Goal: Information Seeking & Learning: Learn about a topic

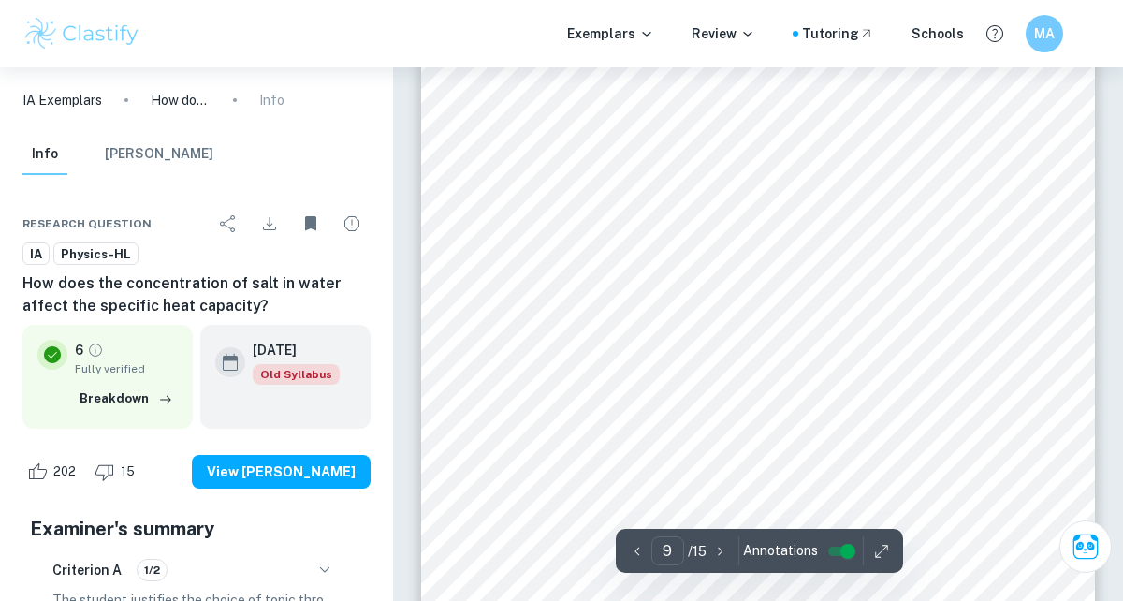
scroll to position [7459, 0]
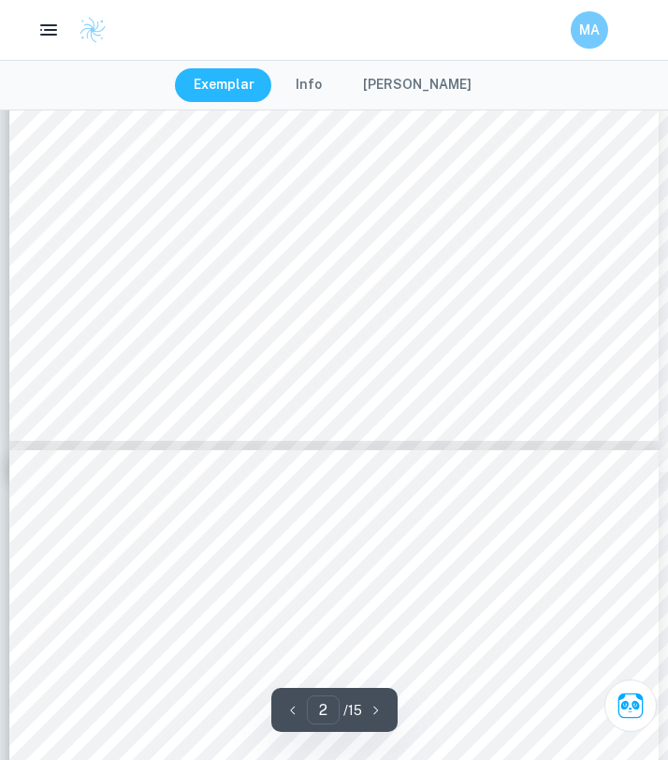
type input "3"
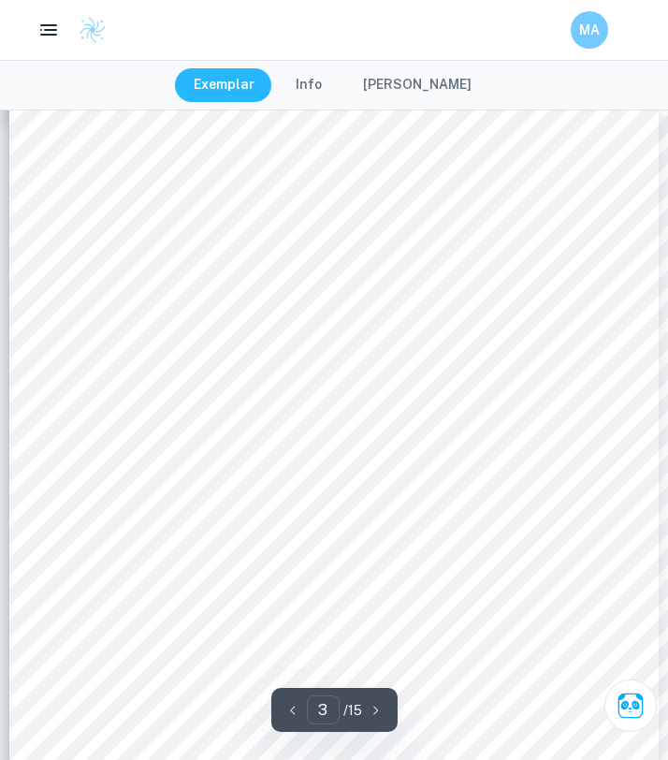
scroll to position [1790, 0]
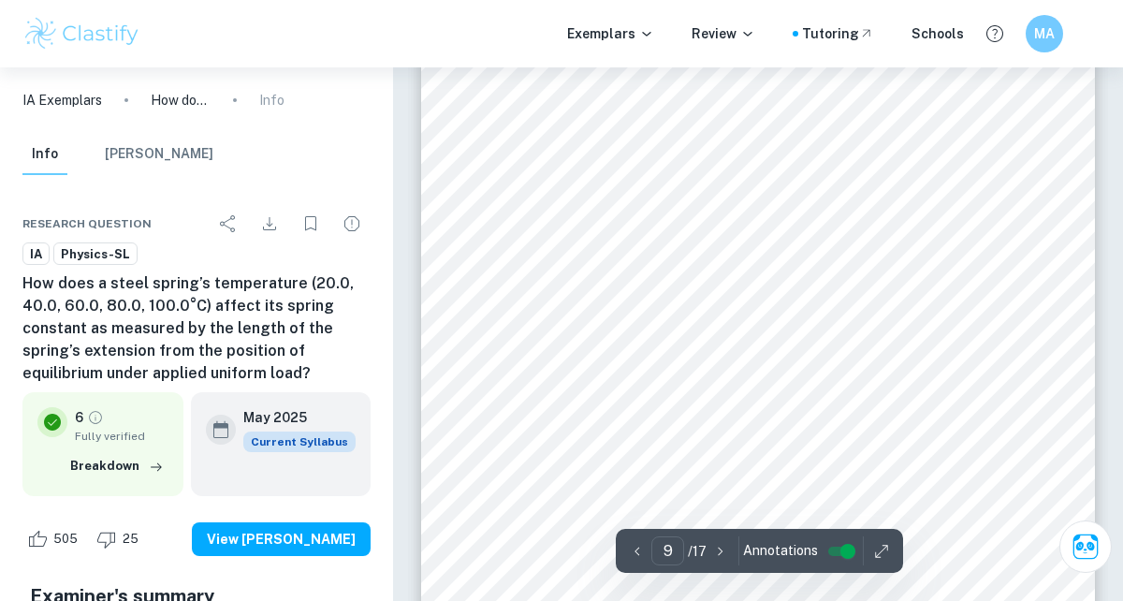
scroll to position [7887, 0]
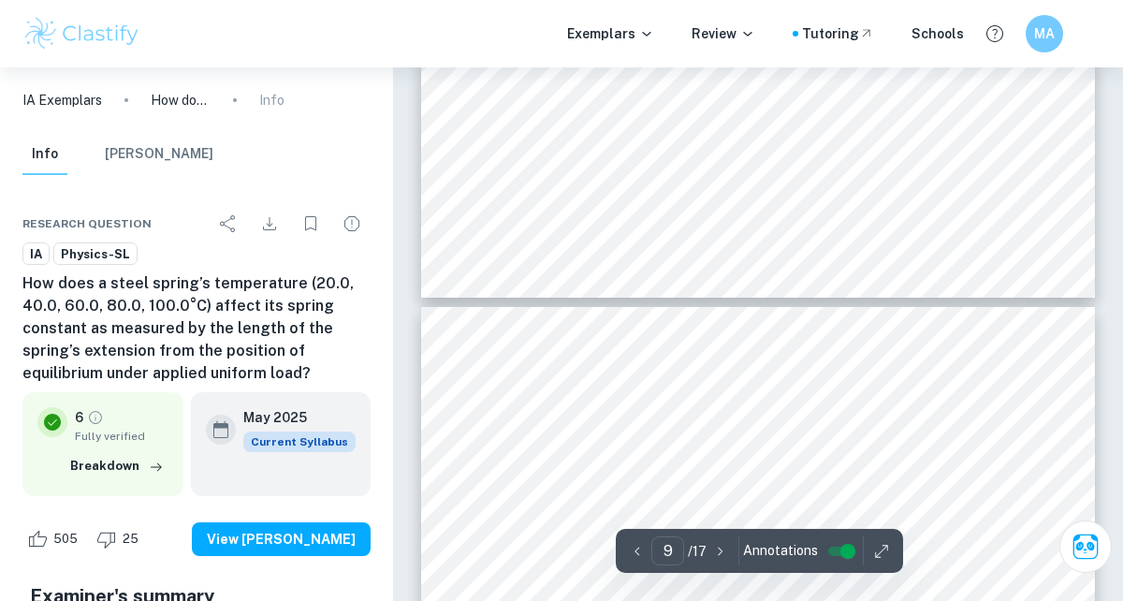
type input "10"
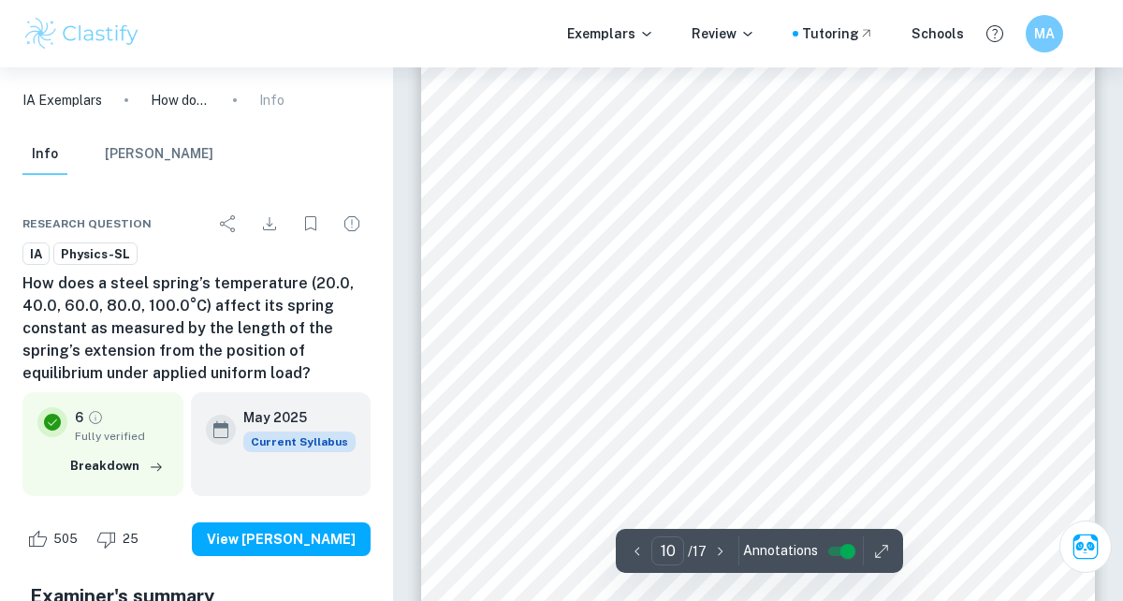
scroll to position [8906, 0]
